Goal: Check status: Check status

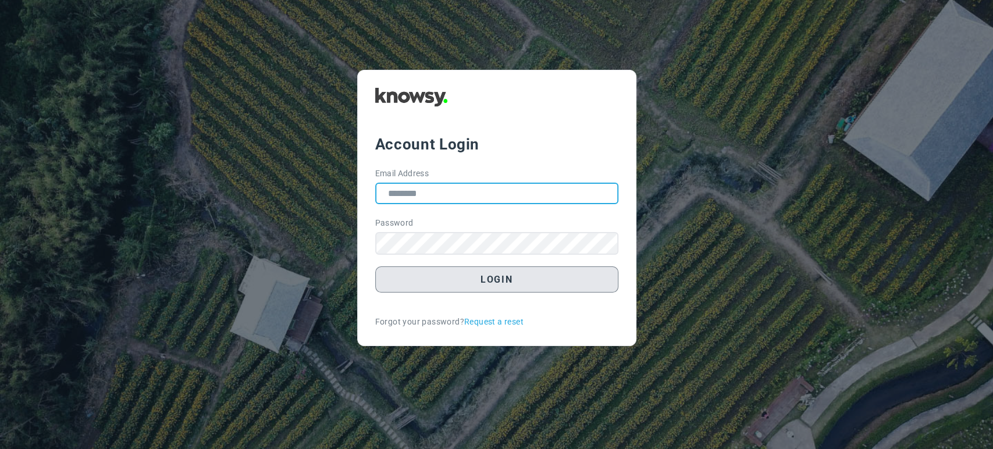
type input "**********"
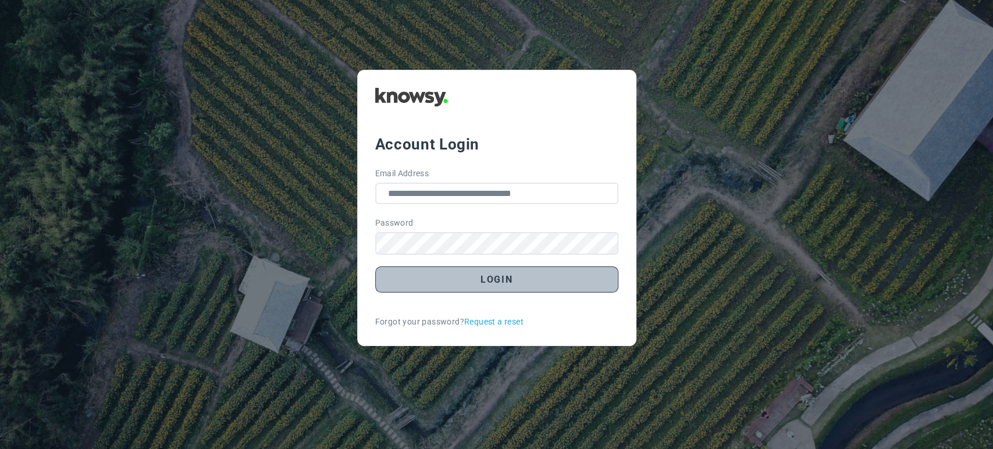
click at [525, 286] on button "Login" at bounding box center [496, 279] width 243 height 26
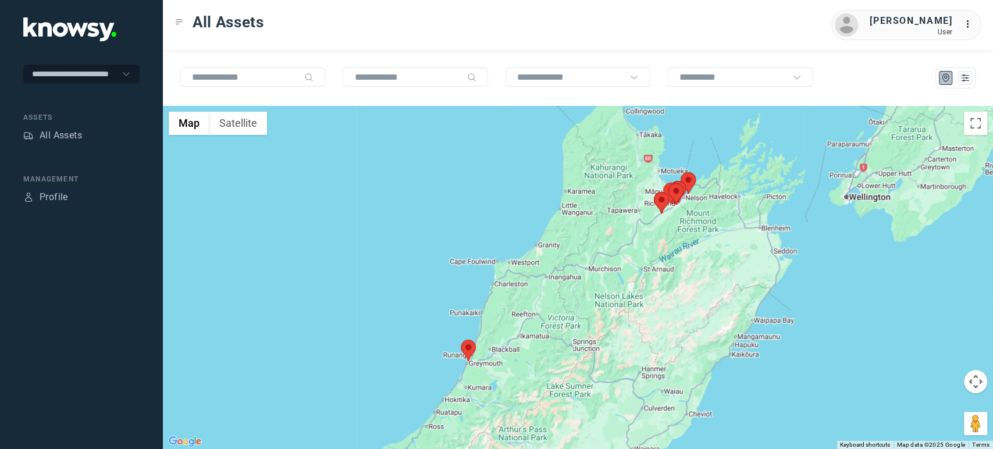
click at [461, 340] on area at bounding box center [461, 340] width 0 height 0
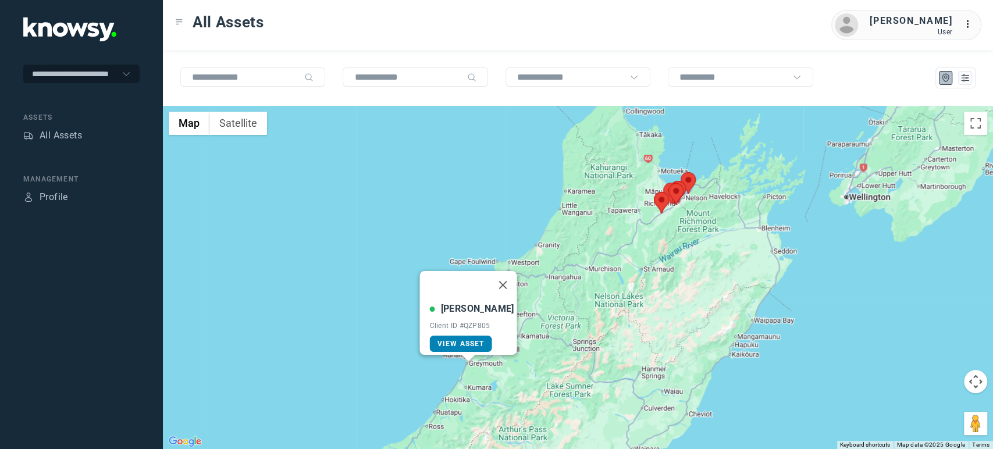
click at [473, 340] on span "View Asset" at bounding box center [460, 344] width 47 height 8
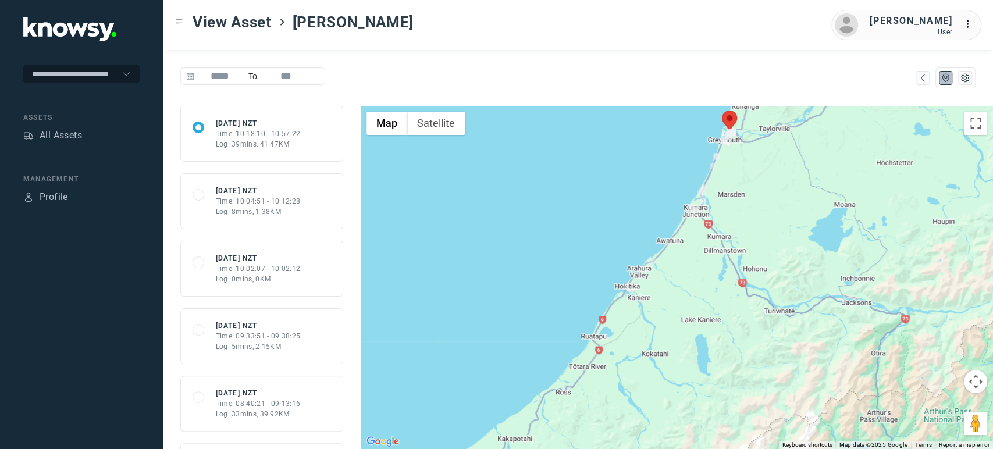
drag, startPoint x: 703, startPoint y: 325, endPoint x: 705, endPoint y: 252, distance: 72.7
click at [705, 252] on div at bounding box center [677, 277] width 632 height 343
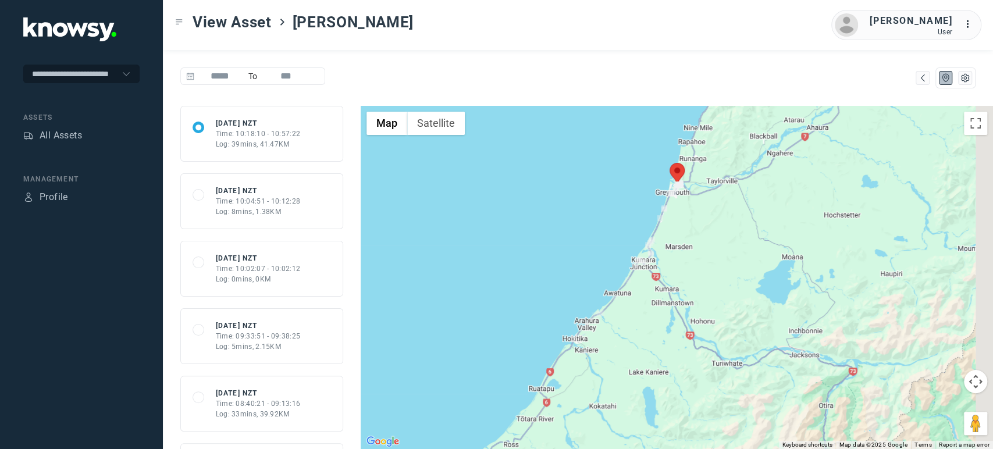
drag, startPoint x: 685, startPoint y: 261, endPoint x: 629, endPoint y: 318, distance: 79.4
click at [629, 318] on div at bounding box center [677, 277] width 632 height 343
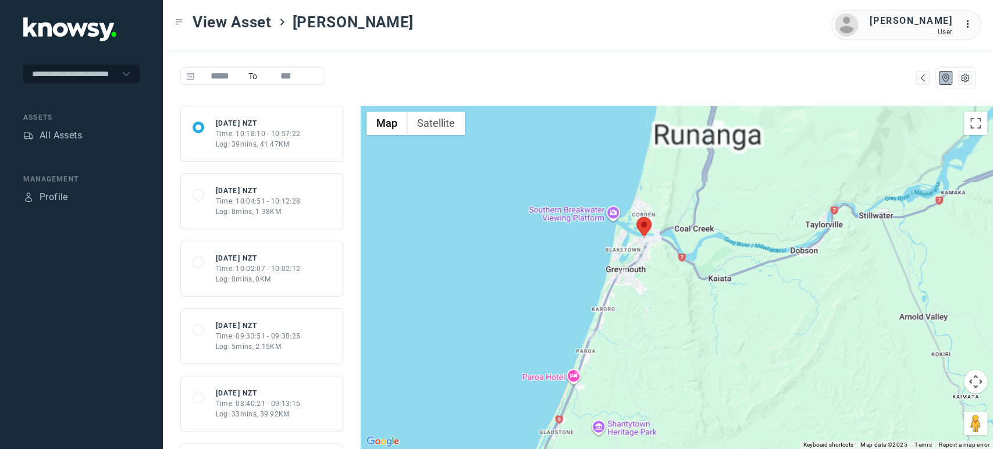
drag, startPoint x: 675, startPoint y: 202, endPoint x: 646, endPoint y: 350, distance: 150.0
click at [646, 350] on div at bounding box center [677, 277] width 632 height 343
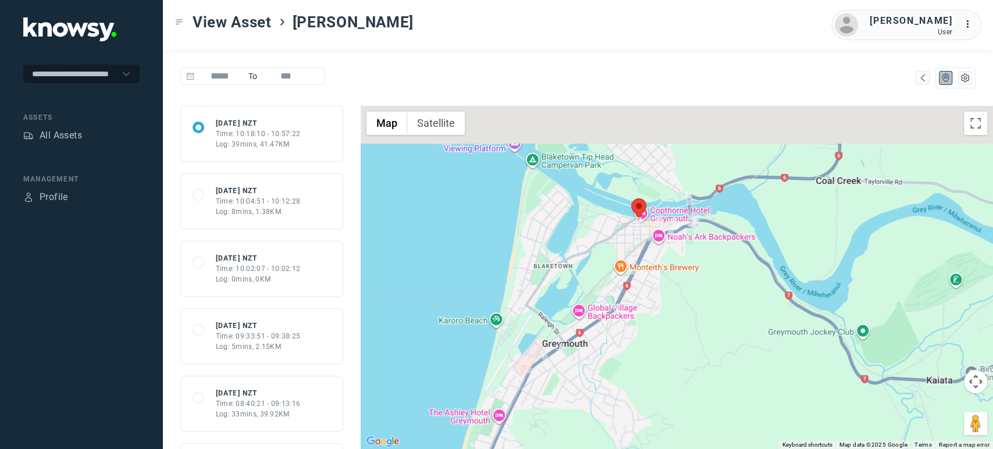
drag, startPoint x: 660, startPoint y: 262, endPoint x: 674, endPoint y: 332, distance: 70.6
click at [674, 332] on div at bounding box center [677, 277] width 632 height 343
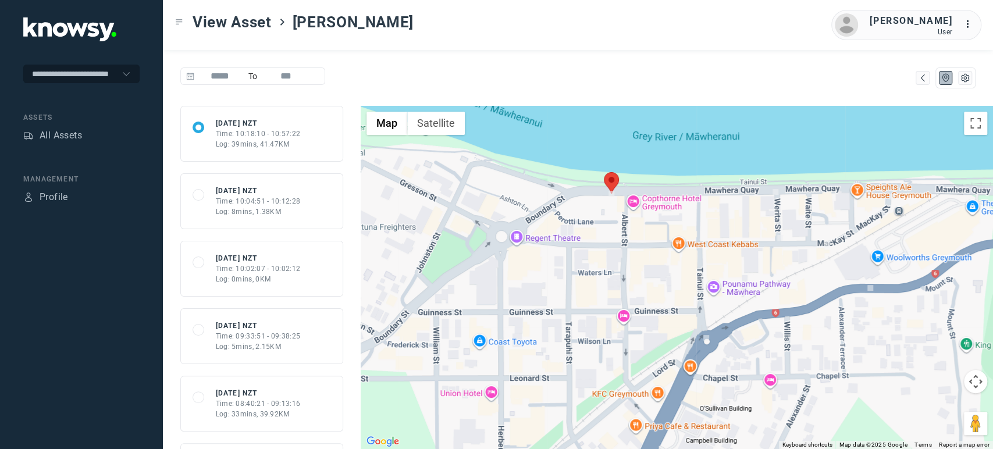
drag, startPoint x: 591, startPoint y: 184, endPoint x: 581, endPoint y: 222, distance: 39.6
click at [581, 222] on div at bounding box center [677, 277] width 632 height 343
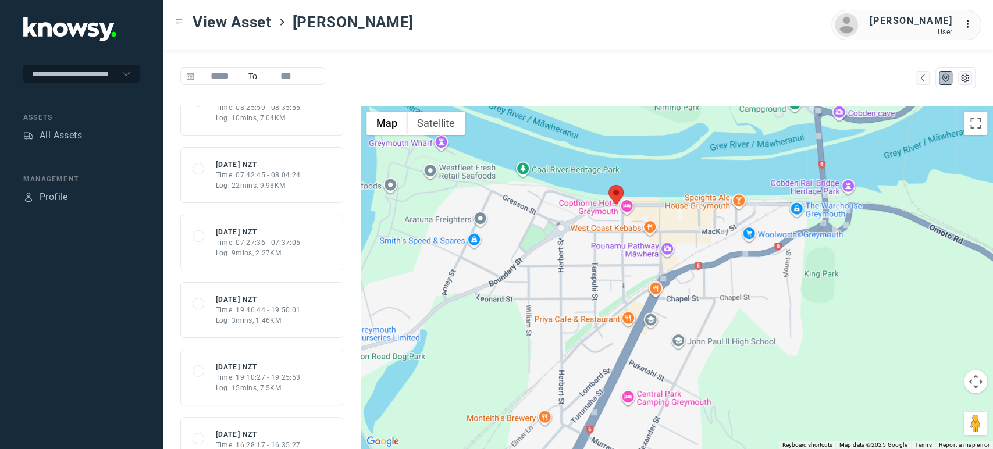
scroll to position [387, 0]
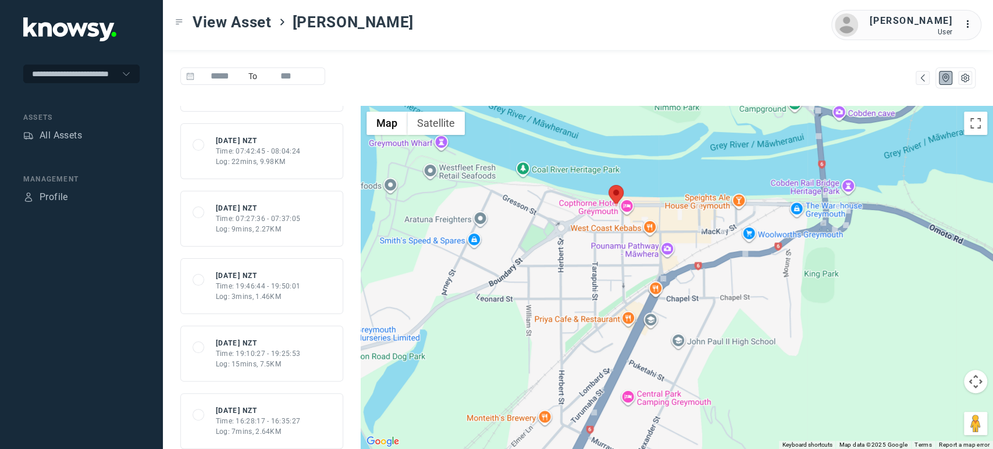
click at [259, 295] on div "Log: 3mins, 1.46KM" at bounding box center [258, 296] width 85 height 10
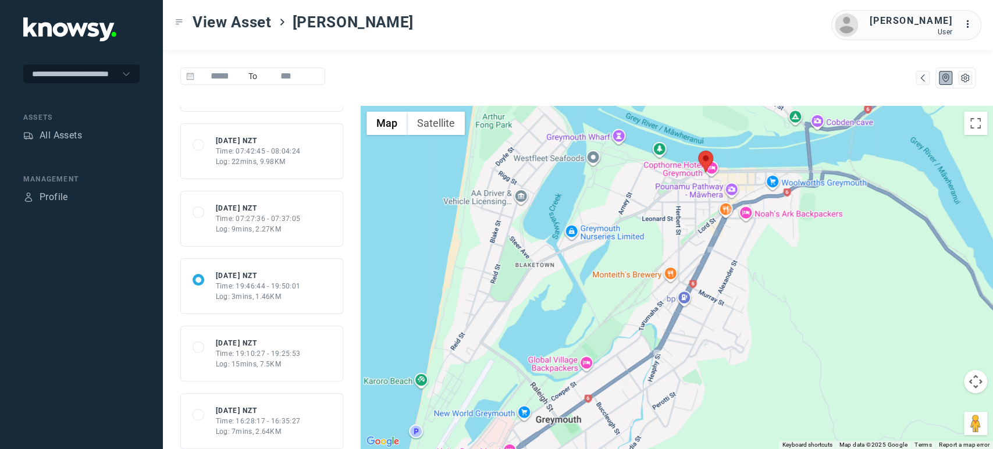
click at [291, 222] on div "Time: 07:27:36 - 07:37:05" at bounding box center [258, 218] width 85 height 10
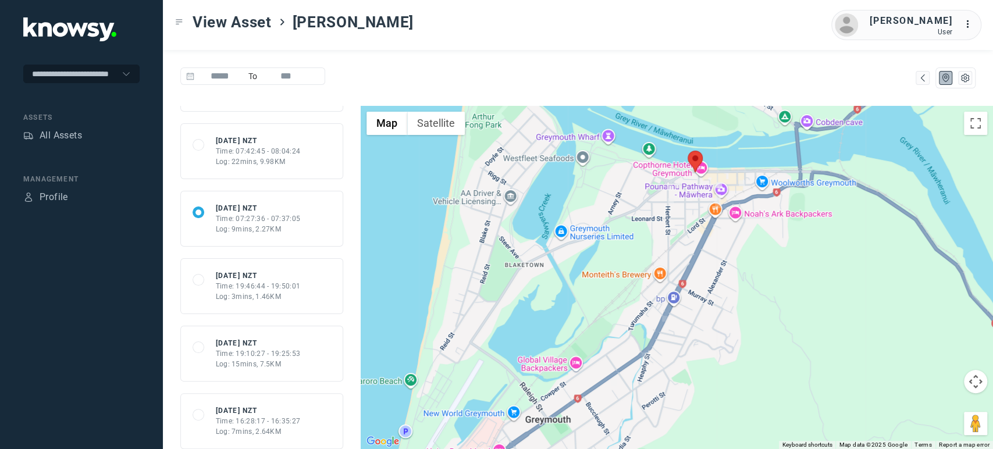
click at [261, 283] on div "Time: 19:46:44 - 19:50:01" at bounding box center [258, 286] width 85 height 10
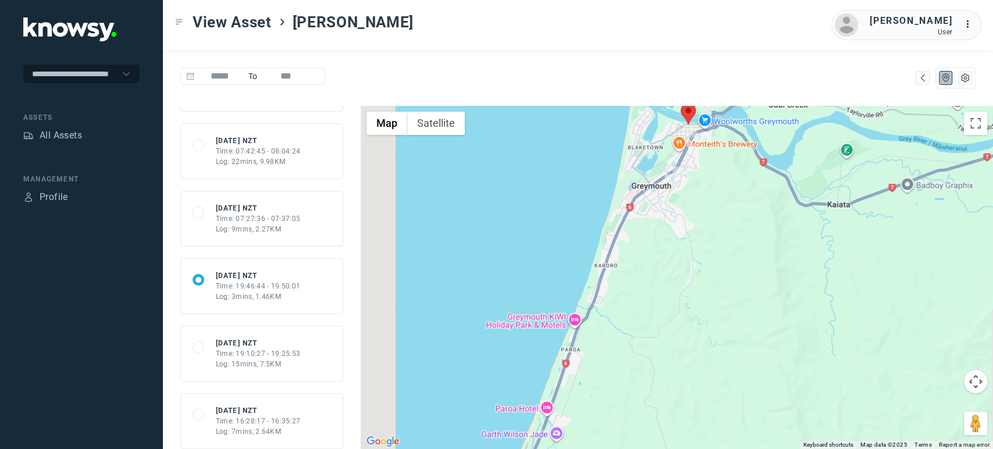
drag, startPoint x: 641, startPoint y: 352, endPoint x: 681, endPoint y: 181, distance: 175.5
click at [681, 181] on div at bounding box center [677, 277] width 632 height 343
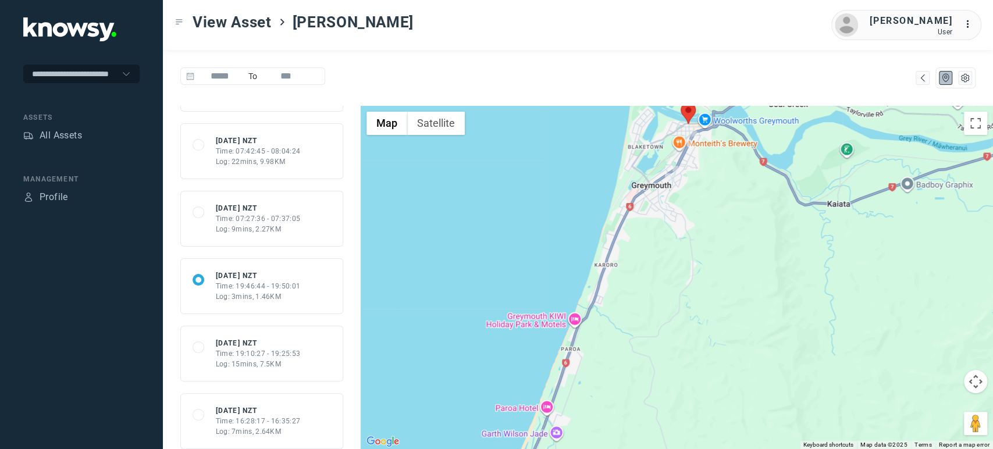
click at [238, 355] on div "Time: 19:10:27 - 19:25:53" at bounding box center [258, 353] width 85 height 10
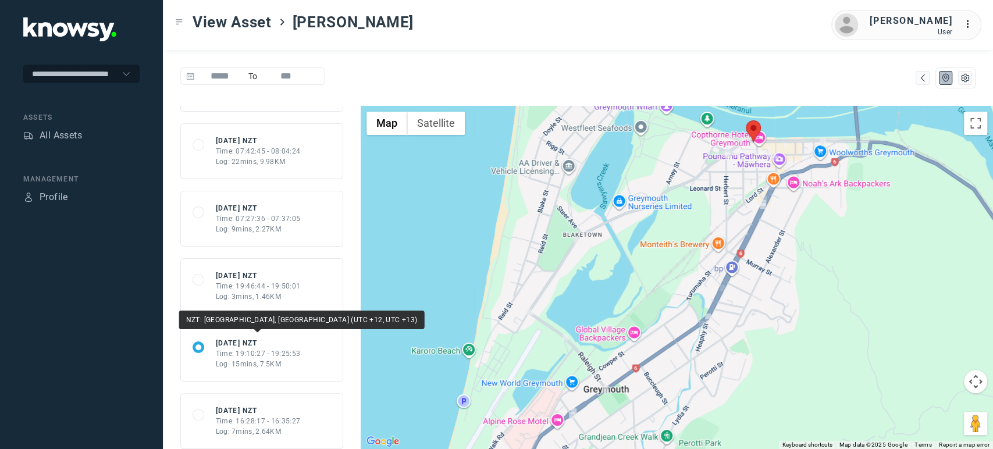
drag, startPoint x: 297, startPoint y: 389, endPoint x: 290, endPoint y: 327, distance: 61.4
click at [290, 327] on body "**********" at bounding box center [496, 224] width 993 height 449
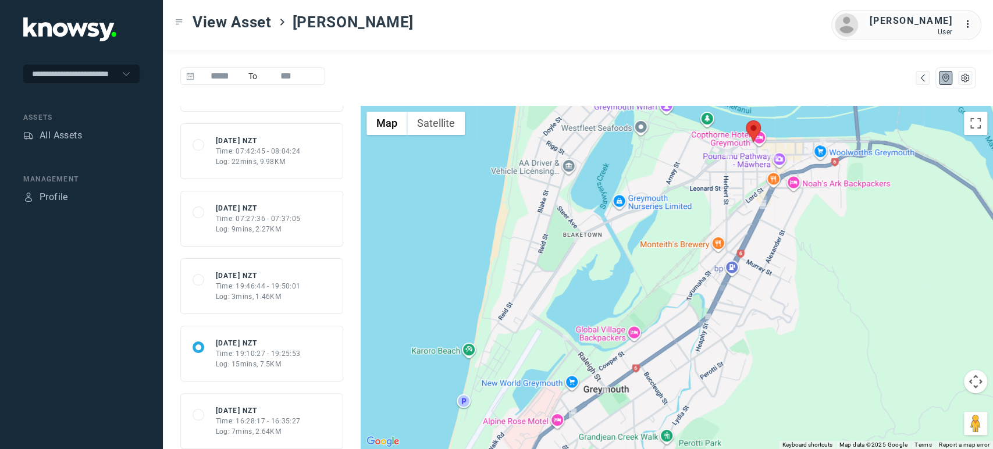
click at [307, 422] on div "68c795f7e20eed53702edf2a [DATE] NZT Time: 16:28:17 - 16:35:27 Log: 7mins, 2.64KM" at bounding box center [262, 420] width 138 height 31
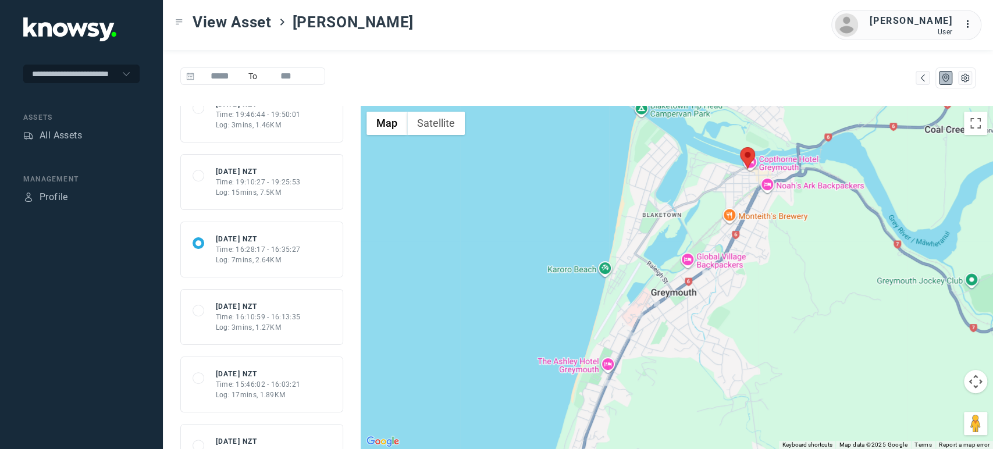
scroll to position [582, 0]
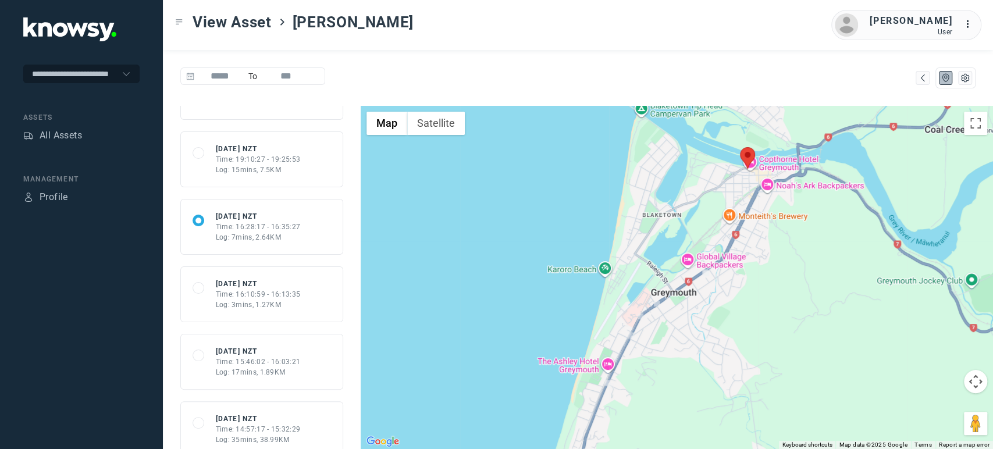
click at [283, 370] on div "Log: 17mins, 1.89KM" at bounding box center [258, 372] width 85 height 10
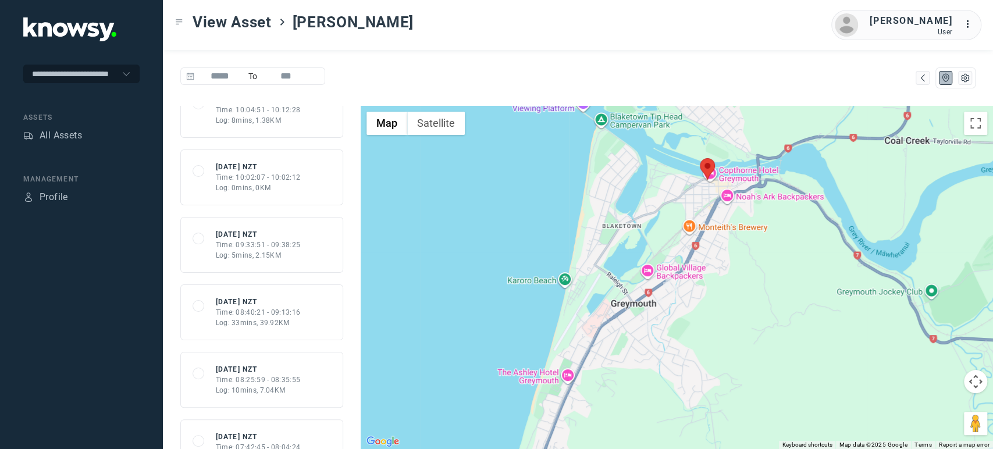
scroll to position [0, 0]
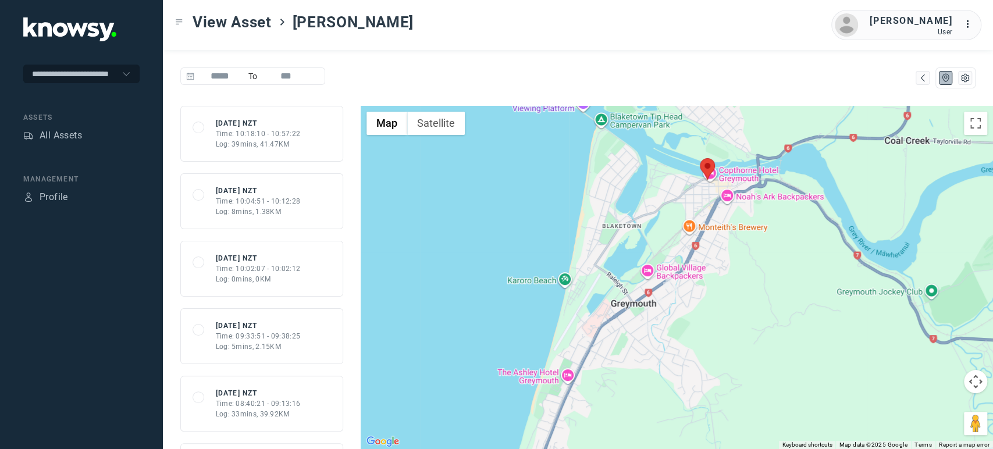
click at [268, 134] on div "Time: 10:18:10 - 10:57:22" at bounding box center [258, 134] width 85 height 10
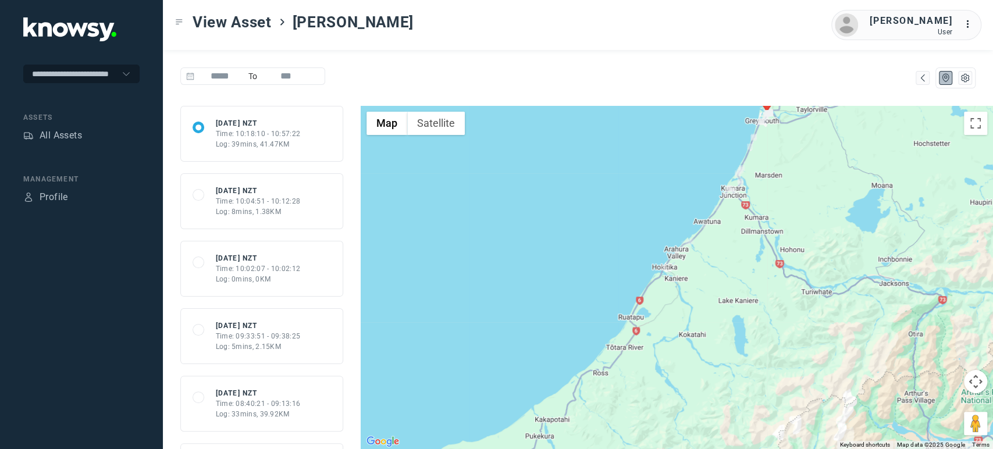
drag, startPoint x: 727, startPoint y: 340, endPoint x: 780, endPoint y: 223, distance: 128.3
click at [780, 223] on div at bounding box center [677, 277] width 632 height 343
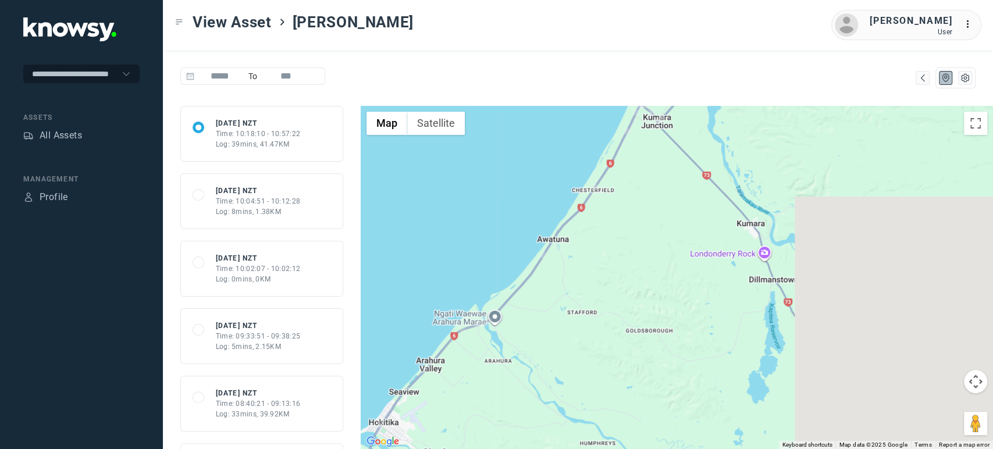
drag, startPoint x: 740, startPoint y: 210, endPoint x: 520, endPoint y: 427, distance: 308.9
click at [520, 427] on div at bounding box center [677, 277] width 632 height 343
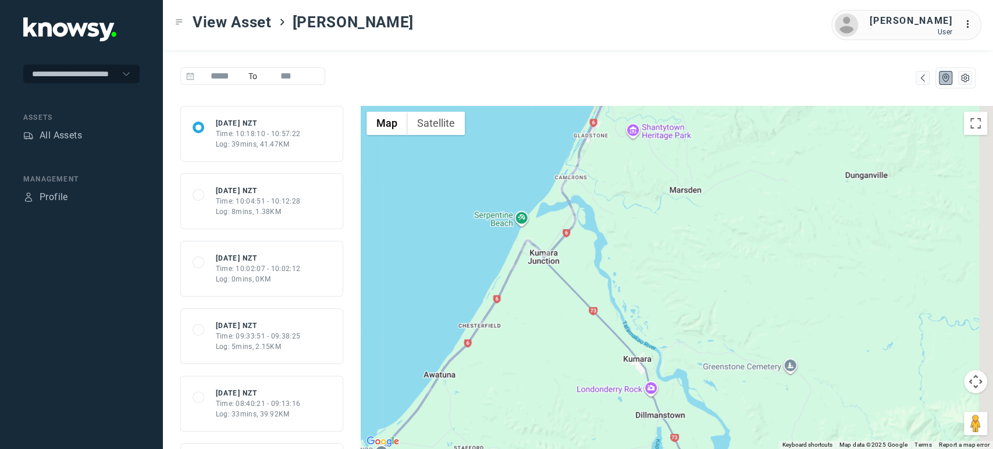
drag, startPoint x: 568, startPoint y: 259, endPoint x: 472, endPoint y: 434, distance: 199.4
click at [472, 434] on div at bounding box center [677, 277] width 632 height 343
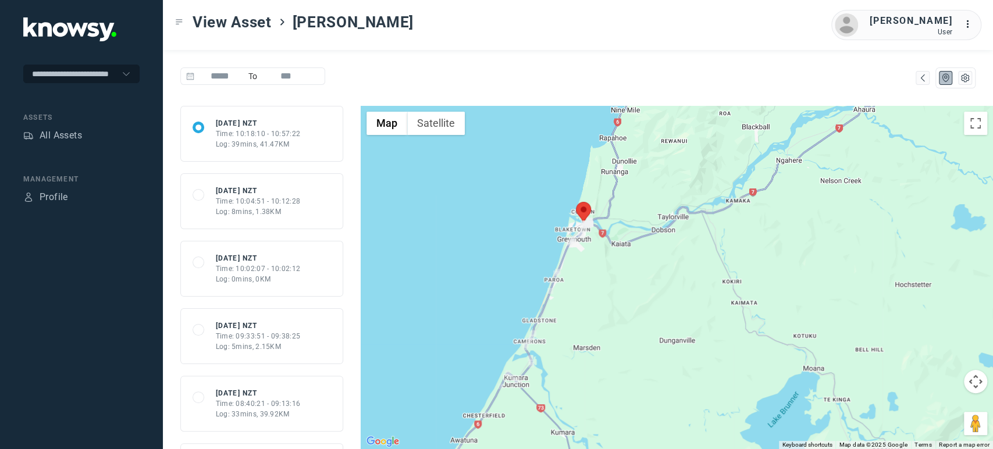
drag, startPoint x: 636, startPoint y: 180, endPoint x: 594, endPoint y: 295, distance: 122.5
click at [594, 295] on div at bounding box center [677, 277] width 632 height 343
